Goal: Task Accomplishment & Management: Complete application form

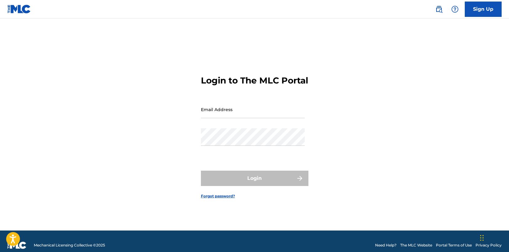
click at [476, 13] on link "Sign Up" at bounding box center [482, 9] width 37 height 15
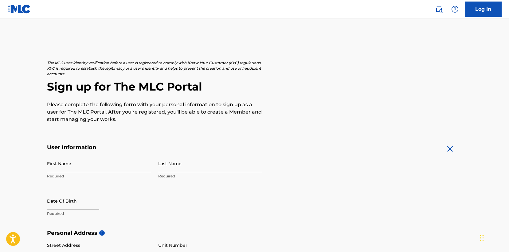
click at [46, 166] on div "The MLC uses identity verification before a user is registered to comply with K…" at bounding box center [255, 238] width 430 height 356
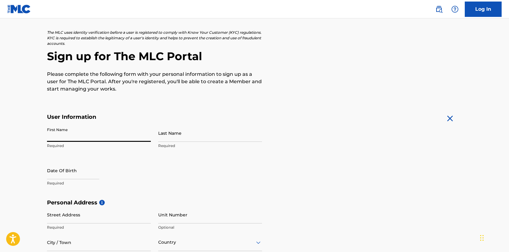
scroll to position [32, 0]
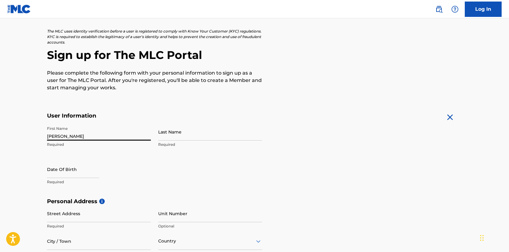
type input "[PERSON_NAME]"
select select "7"
select select "2025"
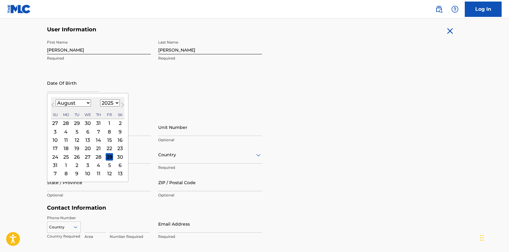
scroll to position [119, 0]
select select "11"
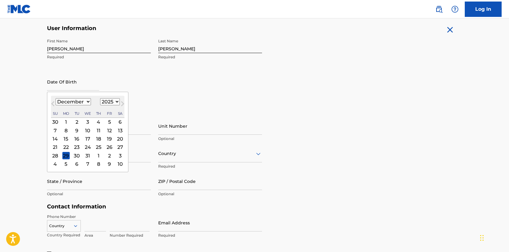
click at [65, 140] on div "15" at bounding box center [65, 138] width 7 height 7
type input "[DATE]"
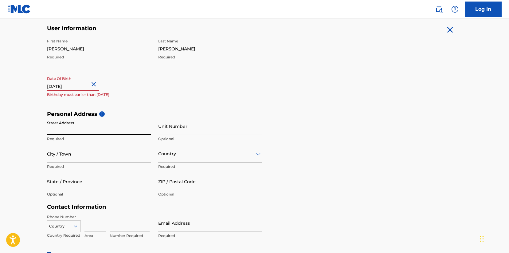
click at [88, 81] on input "[DATE]" at bounding box center [73, 81] width 52 height 17
select select "11"
select select "2025"
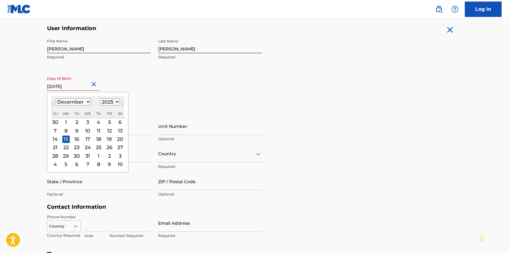
click at [88, 85] on input "[DATE]" at bounding box center [73, 81] width 52 height 17
type input "[DATE]"
select select "1998"
type input "[DATE]"
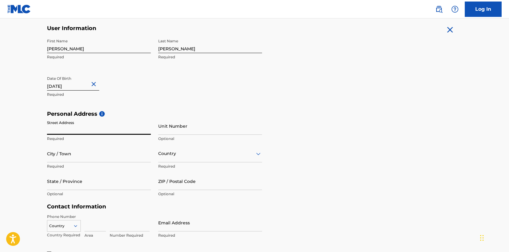
click at [126, 134] on input "Street Address" at bounding box center [99, 125] width 104 height 17
type input "[STREET_ADDRESS]"
type input "1004"
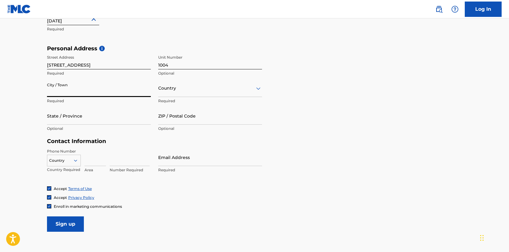
scroll to position [185, 0]
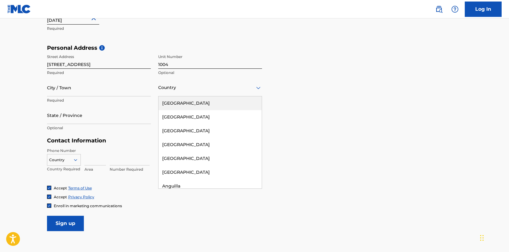
click at [173, 95] on div "Country" at bounding box center [210, 87] width 104 height 17
click at [172, 103] on div "[GEOGRAPHIC_DATA]" at bounding box center [209, 103] width 103 height 14
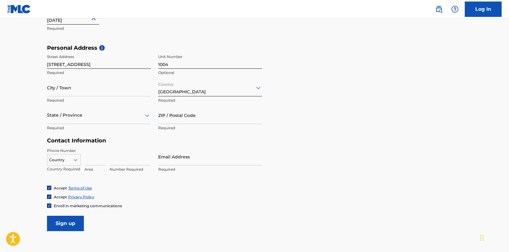
click at [90, 93] on input "City / Town" at bounding box center [99, 87] width 104 height 17
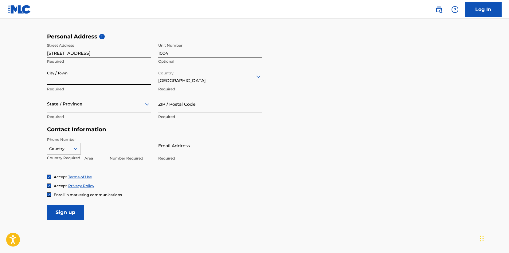
scroll to position [197, 0]
type input "[GEOGRAPHIC_DATA]"
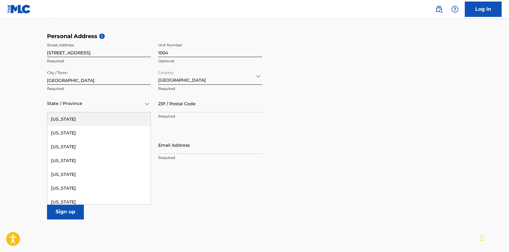
click at [75, 107] on div at bounding box center [99, 104] width 104 height 8
type input "tn"
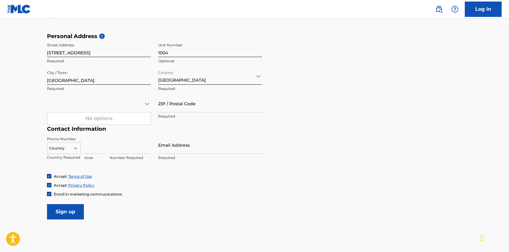
click at [75, 95] on div at bounding box center [99, 103] width 104 height 17
click at [71, 101] on div at bounding box center [99, 104] width 104 height 8
type input "tenne"
click at [79, 121] on div "[US_STATE]" at bounding box center [98, 119] width 103 height 14
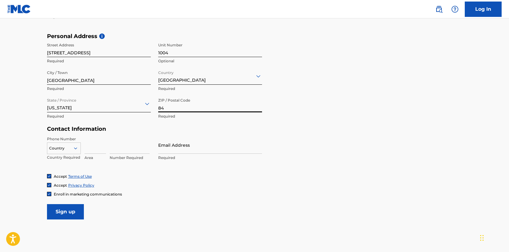
type input "8"
type input "37221"
click at [147, 121] on div "State / Province [US_STATE] Required" at bounding box center [99, 109] width 104 height 28
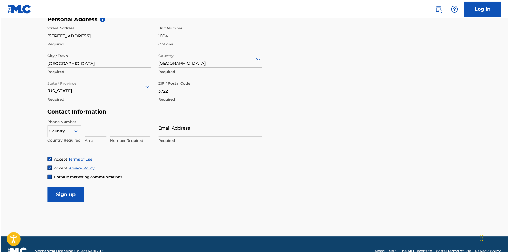
scroll to position [215, 0]
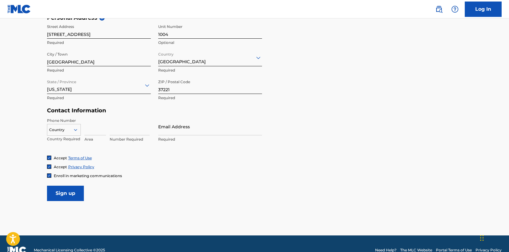
click at [99, 134] on input at bounding box center [94, 126] width 21 height 17
type input "602"
type input "9087352"
type input "[PERSON_NAME][EMAIL_ADDRESS][DOMAIN_NAME]"
click at [164, 158] on div "Accept Terms of Use" at bounding box center [254, 157] width 415 height 5
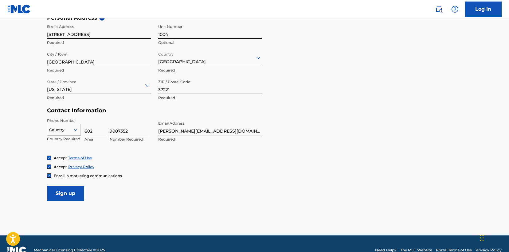
click at [51, 174] on div at bounding box center [49, 175] width 4 height 4
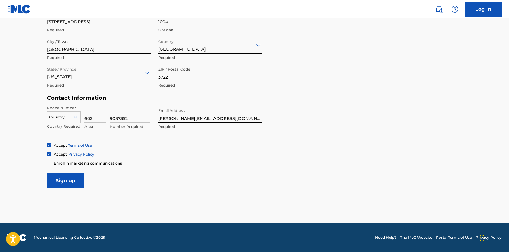
scroll to position [227, 0]
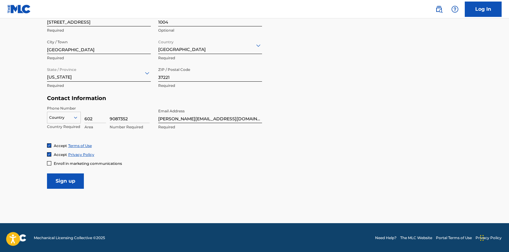
click at [60, 184] on input "Sign up" at bounding box center [65, 180] width 37 height 15
click at [56, 124] on p "Required" at bounding box center [64, 127] width 34 height 6
click at [54, 119] on div at bounding box center [63, 117] width 33 height 7
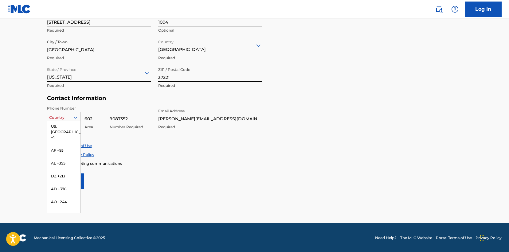
scroll to position [0, 0]
click at [59, 126] on div "US, [GEOGRAPHIC_DATA] +1" at bounding box center [63, 133] width 33 height 24
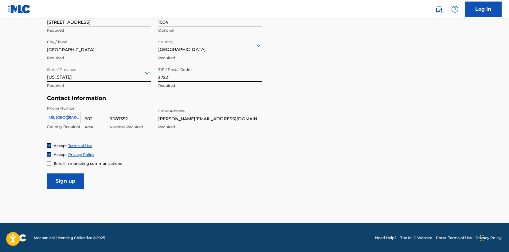
click at [74, 183] on input "Sign up" at bounding box center [65, 180] width 37 height 15
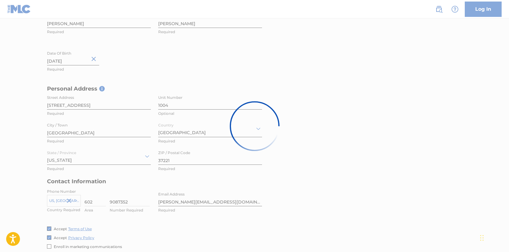
scroll to position [144, 0]
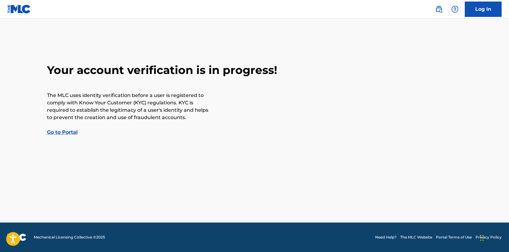
click at [62, 128] on div "Your account verification is in progress! The MLC uses identity verification be…" at bounding box center [255, 99] width 430 height 73
click at [61, 132] on link "Go to Portal" at bounding box center [62, 132] width 31 height 6
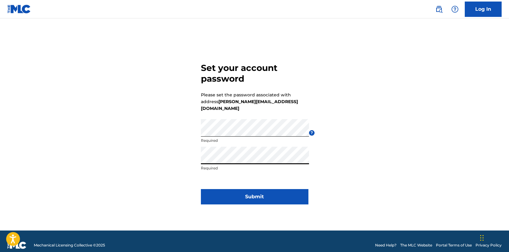
click at [225, 189] on button "Submit" at bounding box center [254, 196] width 107 height 15
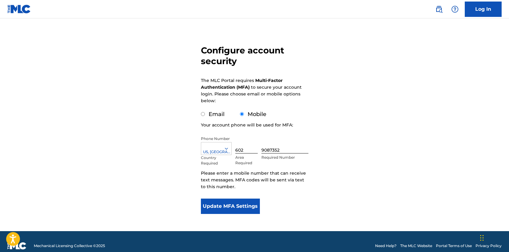
scroll to position [37, 0]
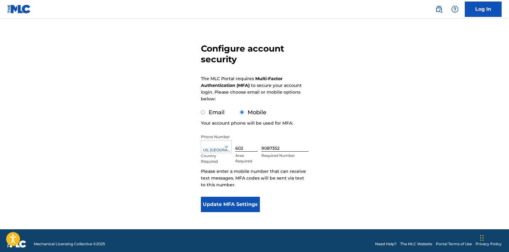
click at [242, 206] on button "Update MFA Settings" at bounding box center [230, 204] width 59 height 15
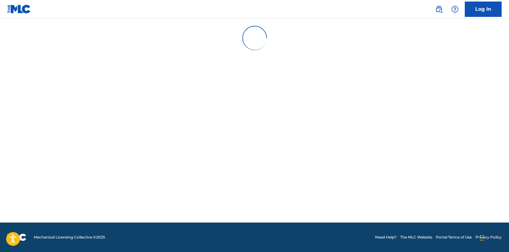
scroll to position [0, 0]
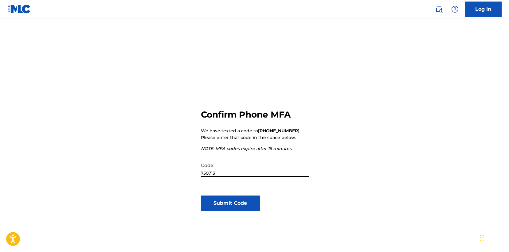
type input "750713"
click at [213, 214] on div "Confirm Phone MFA We have texted a code to +1 (602) 9087352 . Please enter that…" at bounding box center [254, 178] width 107 height 197
click at [212, 207] on button "Submit Code" at bounding box center [230, 203] width 59 height 15
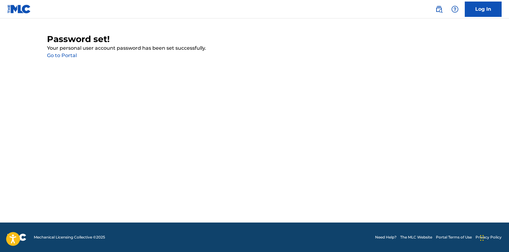
click at [66, 55] on link "Go to Portal" at bounding box center [62, 55] width 30 height 6
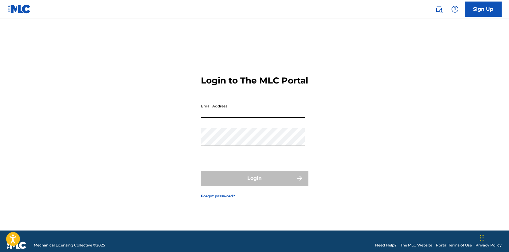
type input "[PERSON_NAME][EMAIL_ADDRESS][DOMAIN_NAME]"
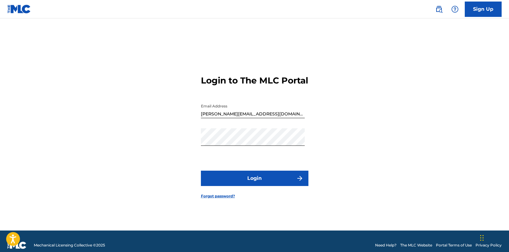
click at [227, 184] on button "Login" at bounding box center [254, 178] width 107 height 15
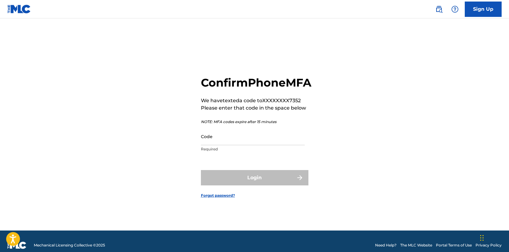
click at [220, 152] on div "Code Required" at bounding box center [253, 142] width 104 height 28
click at [218, 145] on input "Code" at bounding box center [253, 136] width 104 height 17
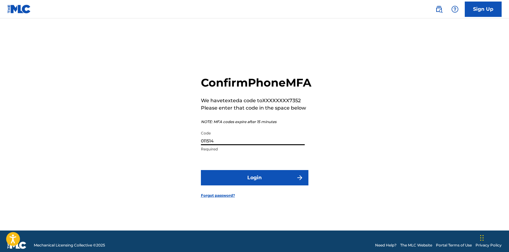
type input "011514"
click at [254, 185] on button "Login" at bounding box center [254, 177] width 107 height 15
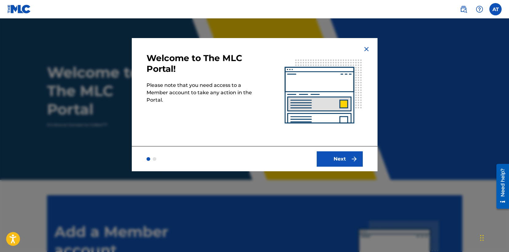
click at [344, 157] on button "Next" at bounding box center [340, 158] width 46 height 15
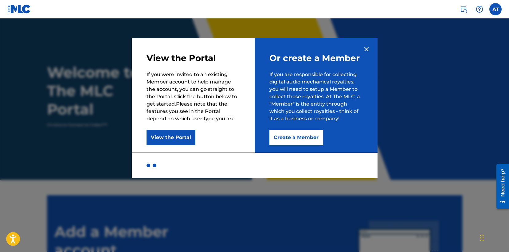
click at [180, 138] on button "View the Portal" at bounding box center [170, 137] width 49 height 15
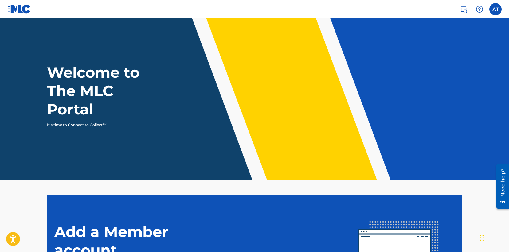
click at [463, 10] on img at bounding box center [463, 9] width 7 height 7
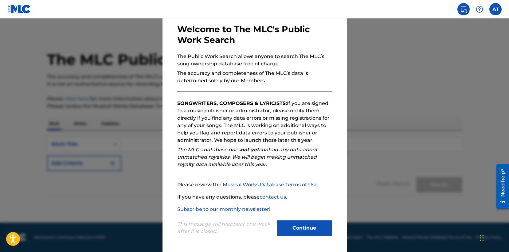
scroll to position [29, 0]
click at [304, 231] on button "Continue" at bounding box center [304, 227] width 55 height 15
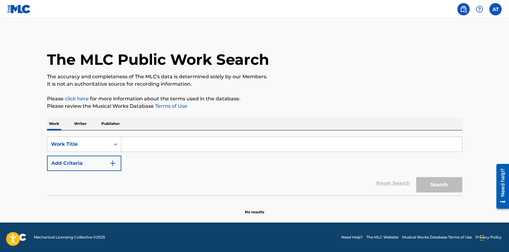
click at [200, 146] on input "Search Form" at bounding box center [291, 144] width 340 height 15
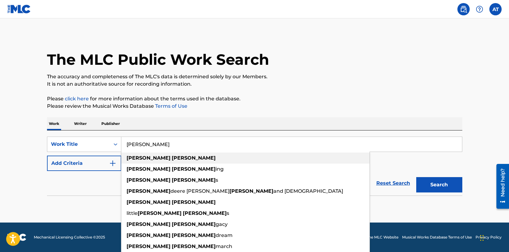
click at [202, 155] on div "john wayne" at bounding box center [245, 158] width 248 height 11
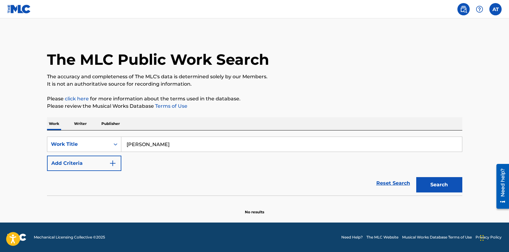
click at [436, 188] on button "Search" at bounding box center [439, 184] width 46 height 15
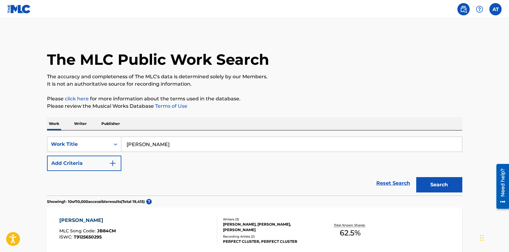
scroll to position [0, 0]
click at [159, 142] on input "john wayne" at bounding box center [291, 144] width 340 height 15
type input "John wayne rachel"
click at [439, 185] on button "Search" at bounding box center [439, 184] width 46 height 15
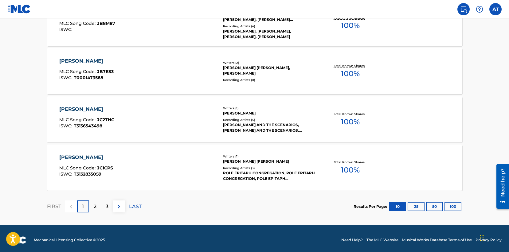
scroll to position [499, 0]
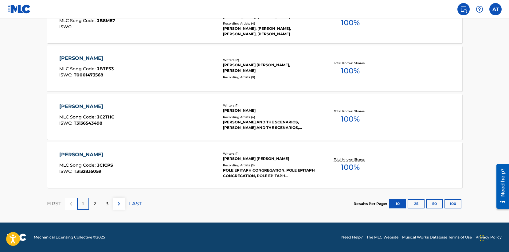
click at [95, 202] on p "2" at bounding box center [95, 203] width 3 height 7
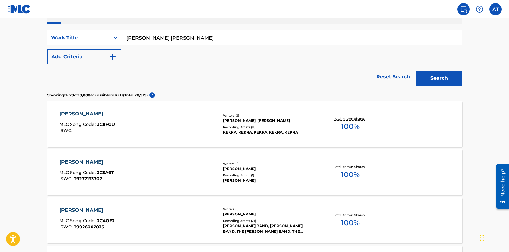
scroll to position [113, 0]
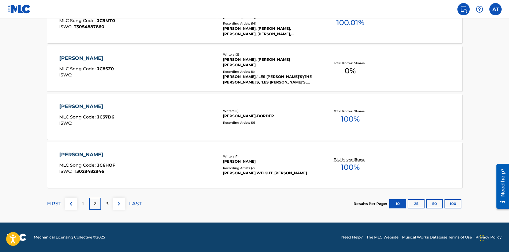
click at [102, 202] on div "3" at bounding box center [107, 204] width 12 height 12
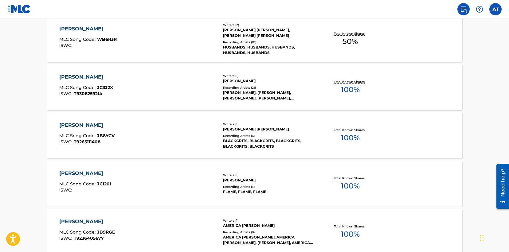
scroll to position [344, 0]
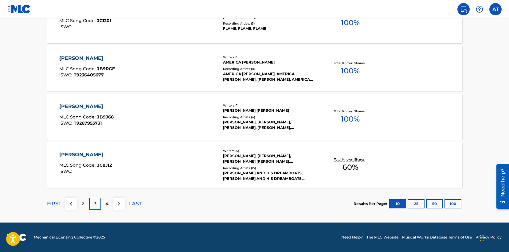
click at [111, 202] on div "4" at bounding box center [107, 204] width 12 height 12
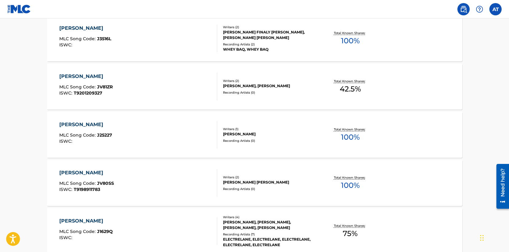
scroll to position [216, 0]
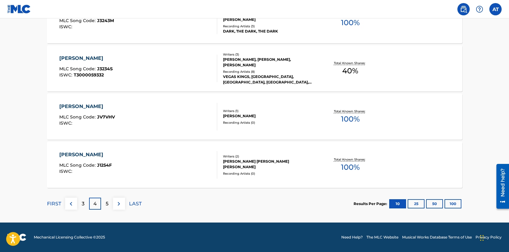
click at [107, 202] on p "5" at bounding box center [107, 203] width 3 height 7
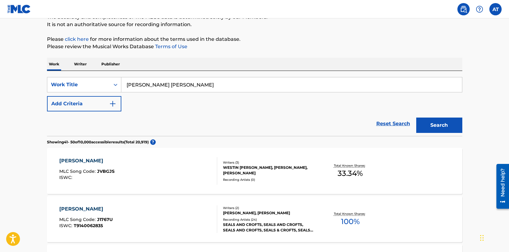
scroll to position [70, 0]
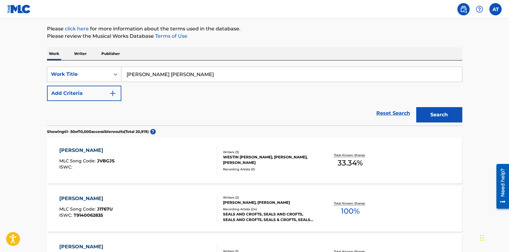
click at [81, 57] on p "Writer" at bounding box center [80, 53] width 16 height 13
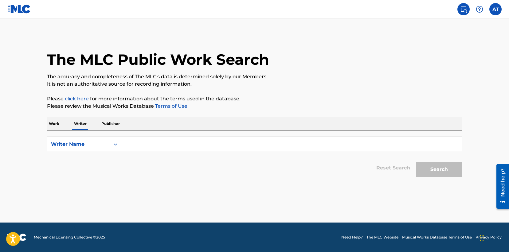
click at [134, 141] on input "Search Form" at bounding box center [291, 144] width 340 height 15
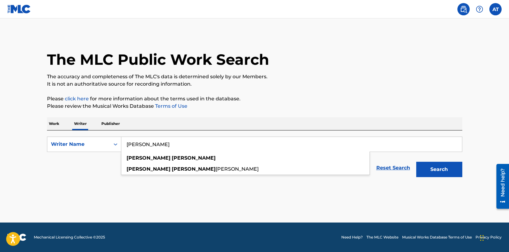
type input "Aubrey Toone"
click at [439, 169] on button "Search" at bounding box center [439, 169] width 46 height 15
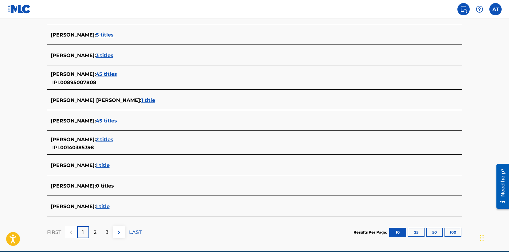
scroll to position [188, 0]
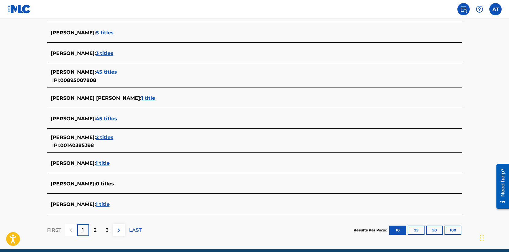
click at [102, 72] on span "45 titles" at bounding box center [106, 72] width 21 height 6
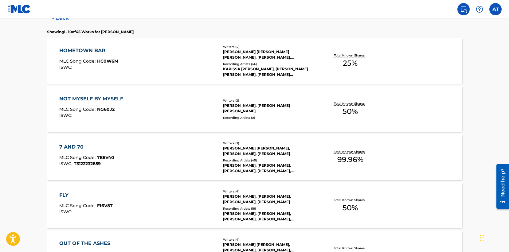
scroll to position [169, 0]
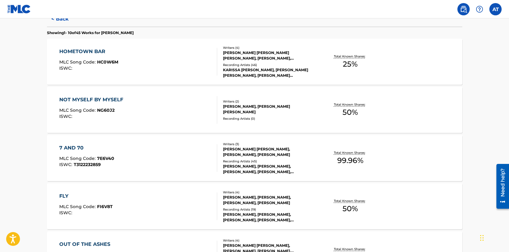
click at [102, 66] on div "ISWC :" at bounding box center [88, 68] width 59 height 5
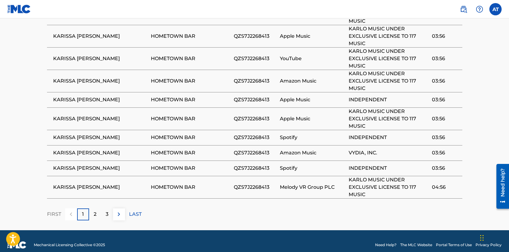
scroll to position [429, 0]
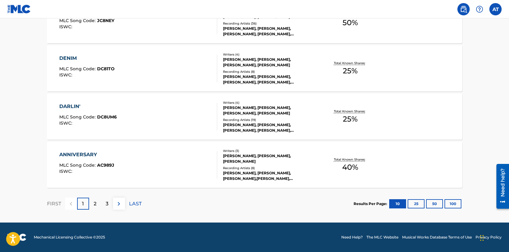
scroll to position [499, 0]
click at [95, 204] on p "2" at bounding box center [95, 203] width 3 height 7
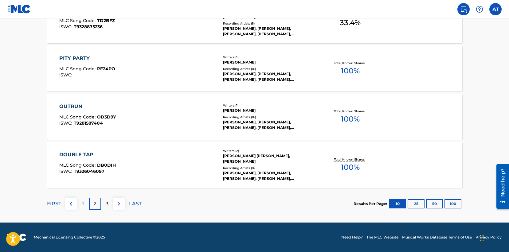
click at [98, 204] on div "2" at bounding box center [95, 204] width 12 height 12
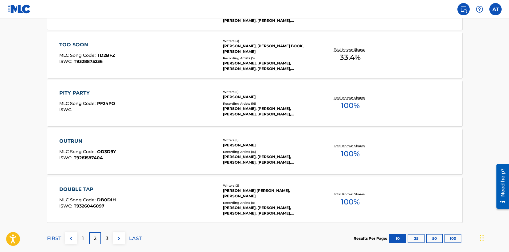
scroll to position [474, 0]
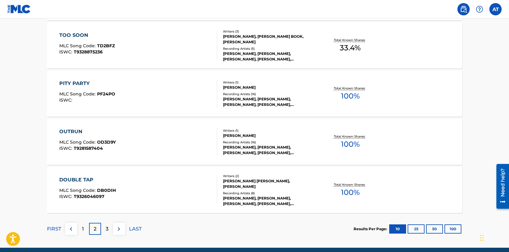
click at [107, 231] on p "3" at bounding box center [107, 228] width 3 height 7
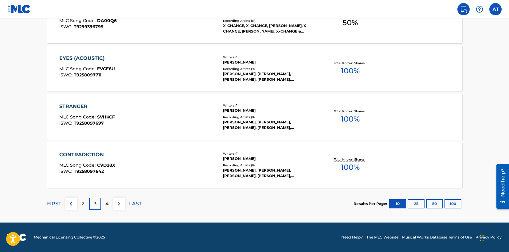
scroll to position [499, 0]
click at [111, 202] on div "4" at bounding box center [107, 204] width 12 height 12
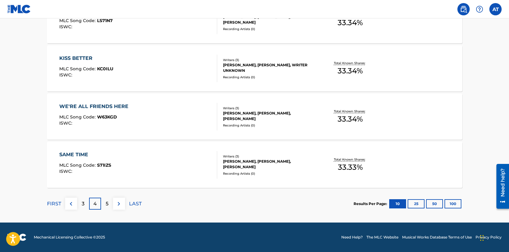
click at [108, 202] on div "5" at bounding box center [107, 204] width 12 height 12
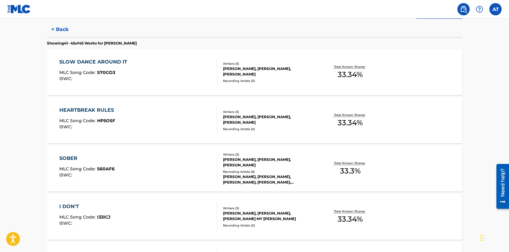
scroll to position [172, 0]
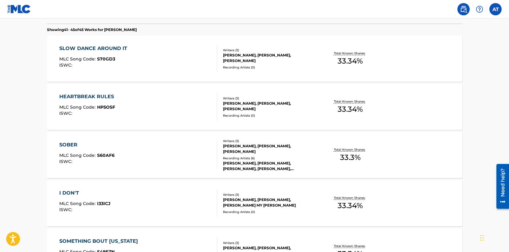
click at [96, 96] on div "HEARTBREAK RULES" at bounding box center [88, 96] width 58 height 7
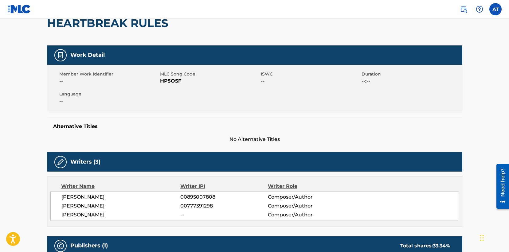
scroll to position [63, 0]
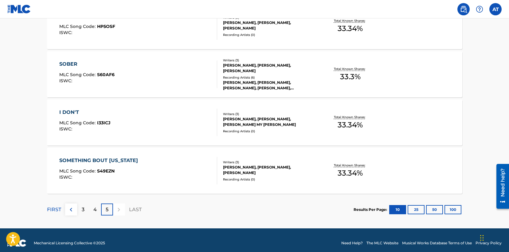
scroll to position [253, 0]
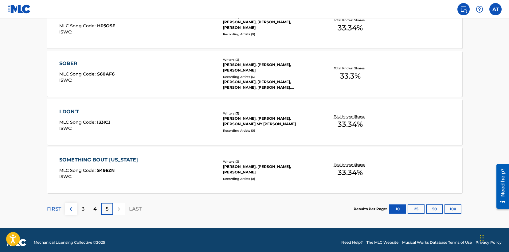
click at [112, 208] on div "5" at bounding box center [107, 209] width 12 height 12
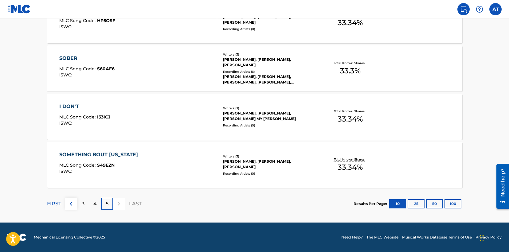
scroll to position [258, 0]
click at [119, 204] on div at bounding box center [119, 204] width 12 height 12
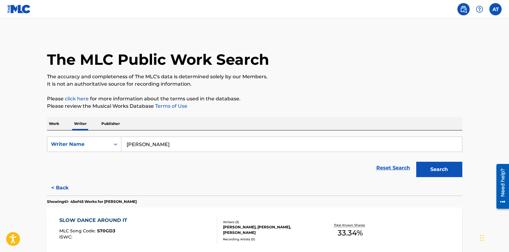
scroll to position [0, 0]
click at [489, 8] on label at bounding box center [495, 9] width 12 height 12
click at [495, 9] on input "AT Aubrey Toone aubrey@aubreytoone.com Notification Preferences Profile Log out" at bounding box center [495, 9] width 0 height 0
click at [434, 77] on link "Profile" at bounding box center [435, 77] width 12 height 6
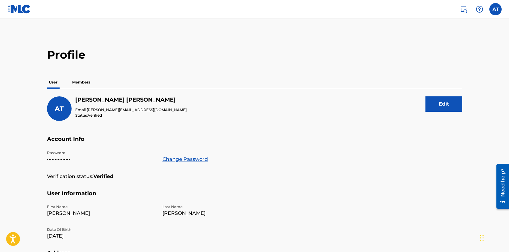
click at [495, 9] on label at bounding box center [495, 9] width 12 height 12
click at [495, 9] on input "AT Aubrey Toone aubrey@aubreytoone.com Notification Preferences Profile Log out" at bounding box center [495, 9] width 0 height 0
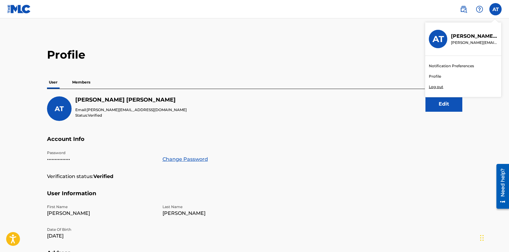
click at [494, 10] on div "AT AT Aubrey Toone aubrey@aubreytoone.com Notification Preferences Profile Log …" at bounding box center [495, 9] width 12 height 12
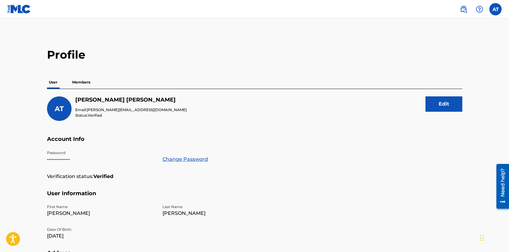
click at [494, 10] on label at bounding box center [495, 9] width 12 height 12
click at [495, 9] on input "AT Aubrey Toone aubrey@aubreytoone.com Notification Preferences Profile Log out" at bounding box center [495, 9] width 0 height 0
click at [282, 80] on div "User Members" at bounding box center [254, 82] width 415 height 13
click at [84, 87] on p "Members" at bounding box center [81, 82] width 22 height 13
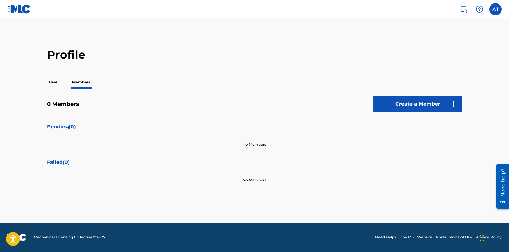
click at [59, 126] on p "Pending ( 0 )" at bounding box center [254, 126] width 415 height 7
click at [477, 12] on img at bounding box center [479, 9] width 7 height 7
click at [467, 29] on link "Contact us" at bounding box center [479, 25] width 52 height 15
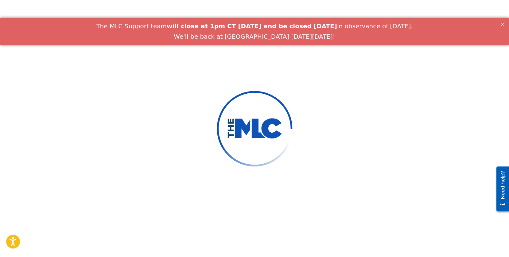
scroll to position [25, 0]
